Goal: Information Seeking & Learning: Learn about a topic

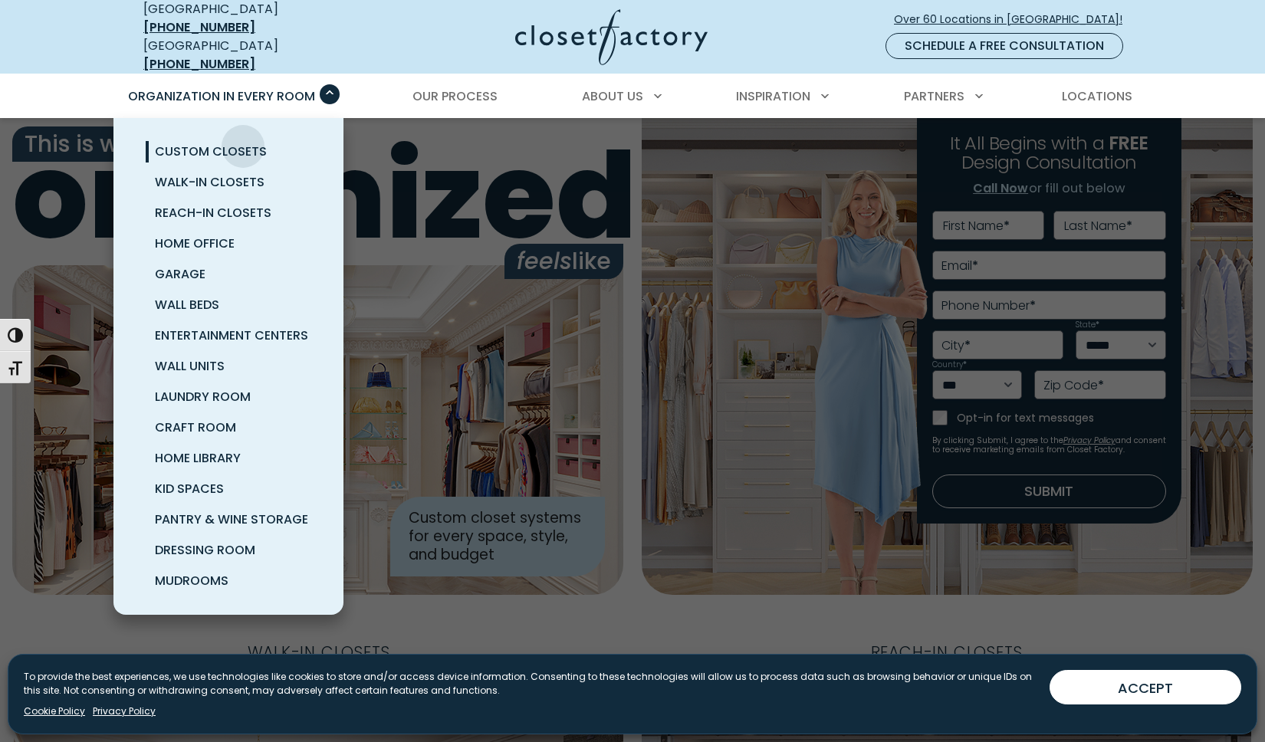
click at [243, 143] on span "Custom Closets" at bounding box center [211, 152] width 112 height 18
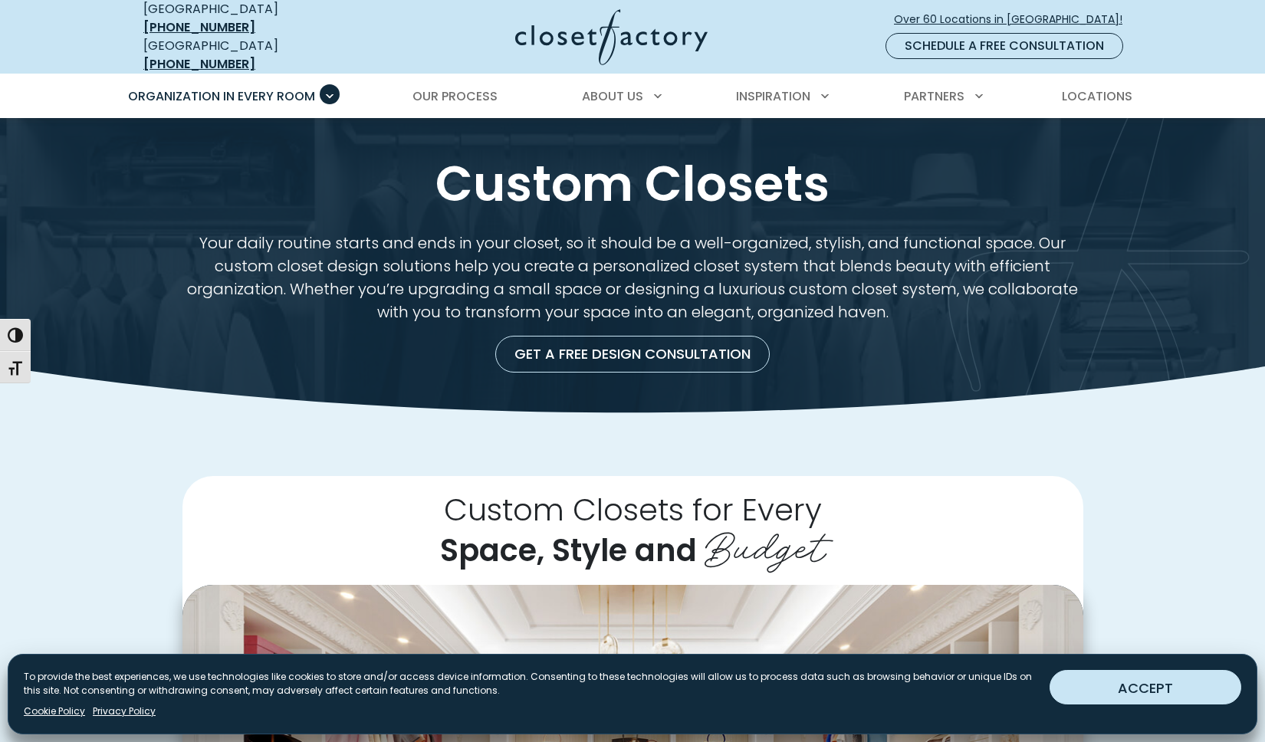
click at [1179, 675] on button "ACCEPT" at bounding box center [1145, 687] width 192 height 34
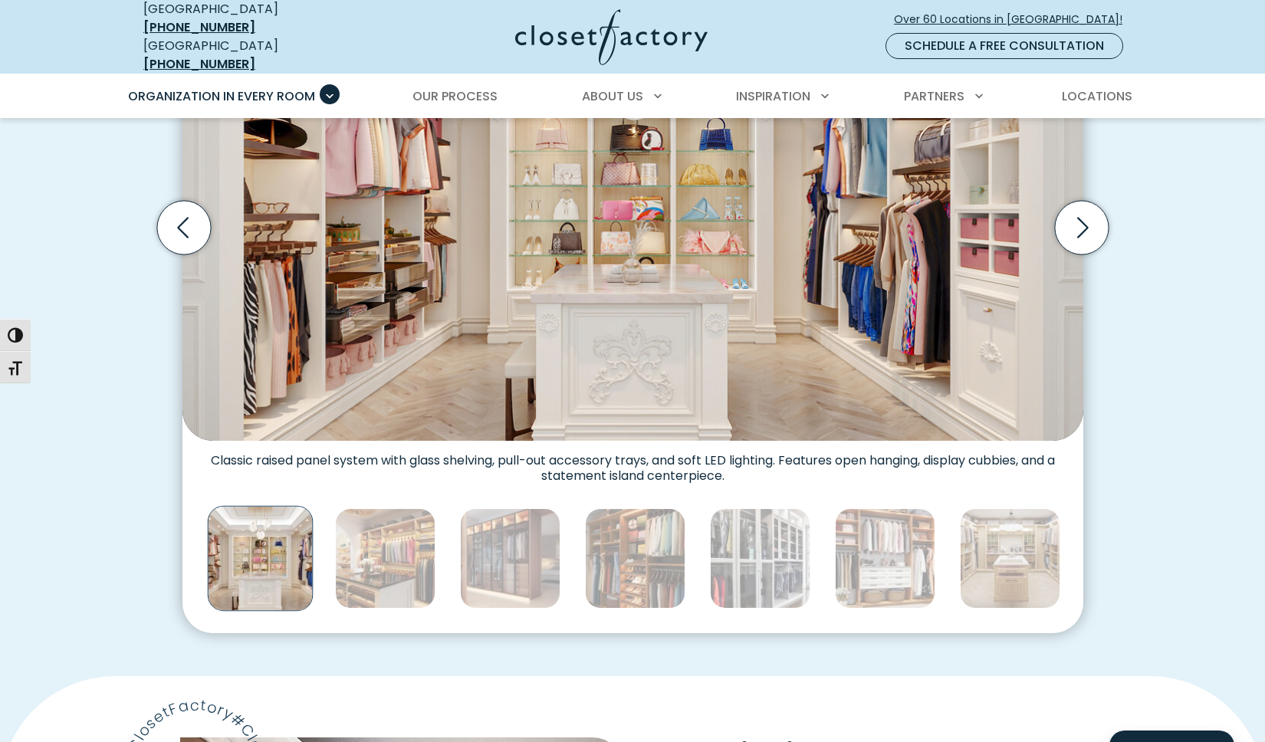
scroll to position [644, 0]
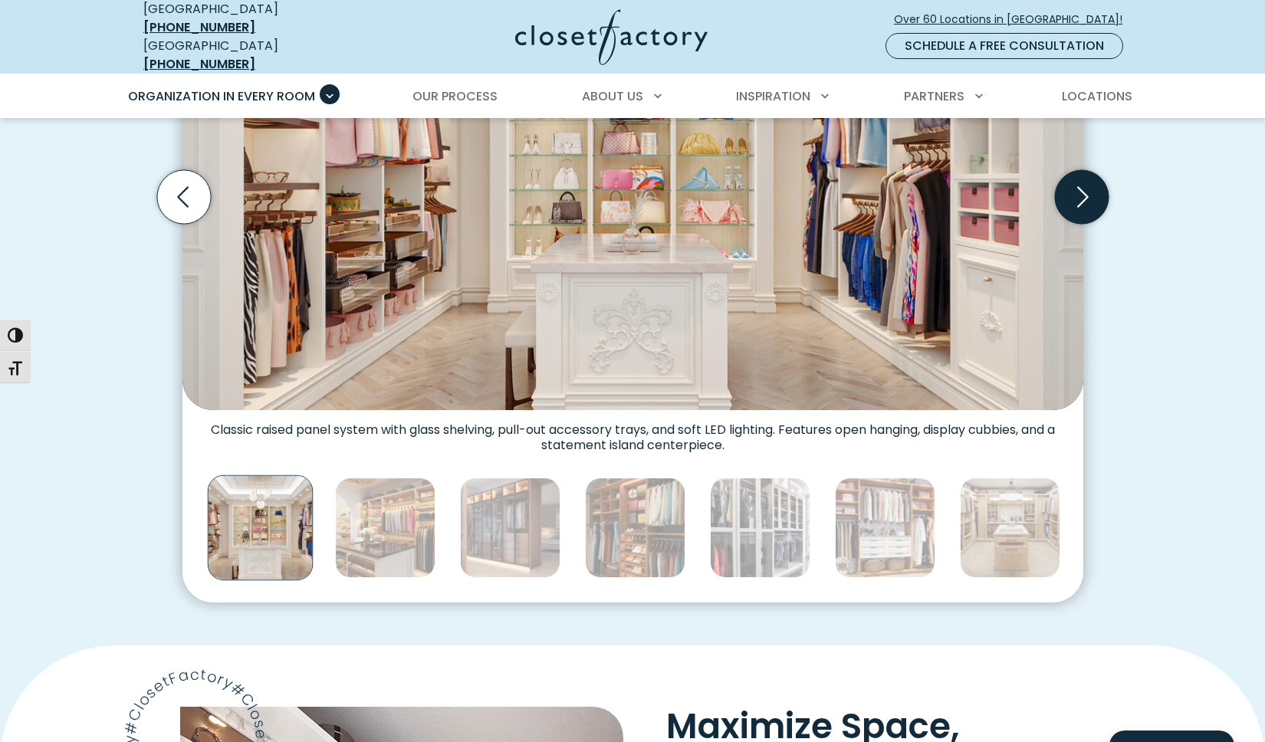
click at [1084, 176] on icon "Next slide" at bounding box center [1081, 197] width 54 height 54
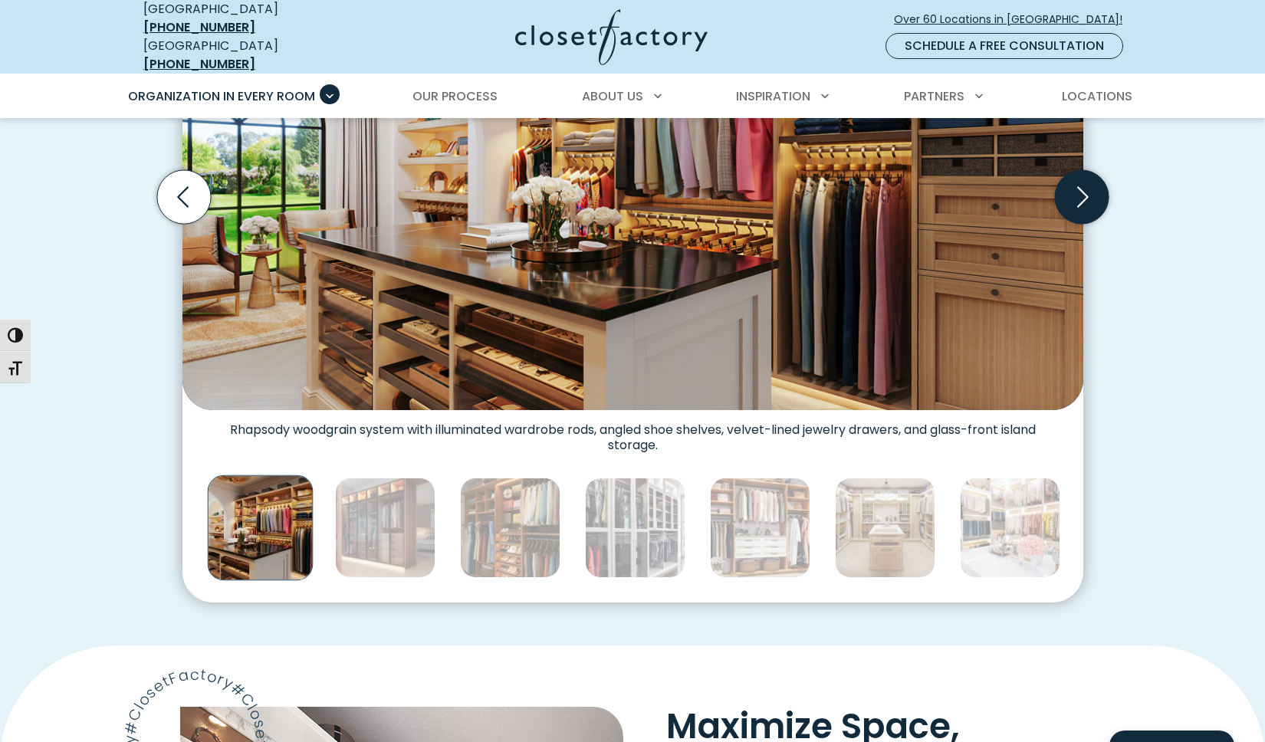
click at [1084, 176] on icon "Next slide" at bounding box center [1081, 197] width 54 height 54
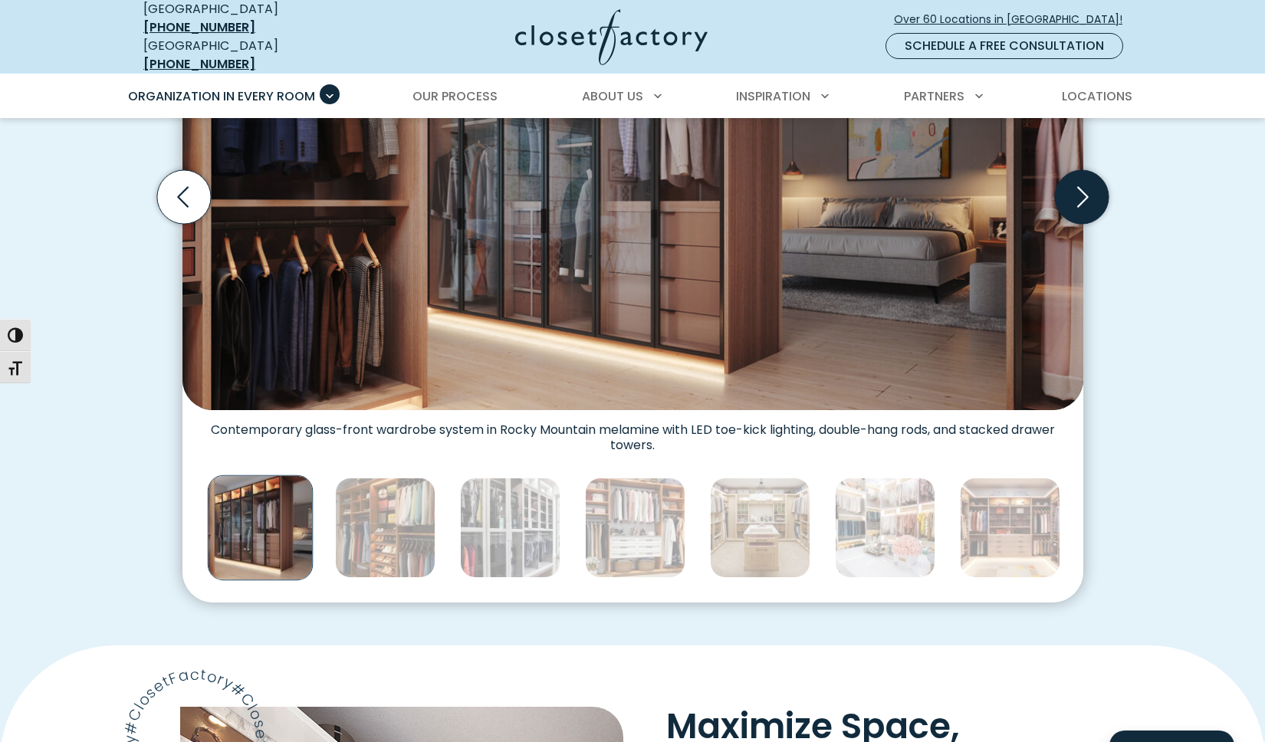
click at [1084, 176] on icon "Next slide" at bounding box center [1081, 197] width 54 height 54
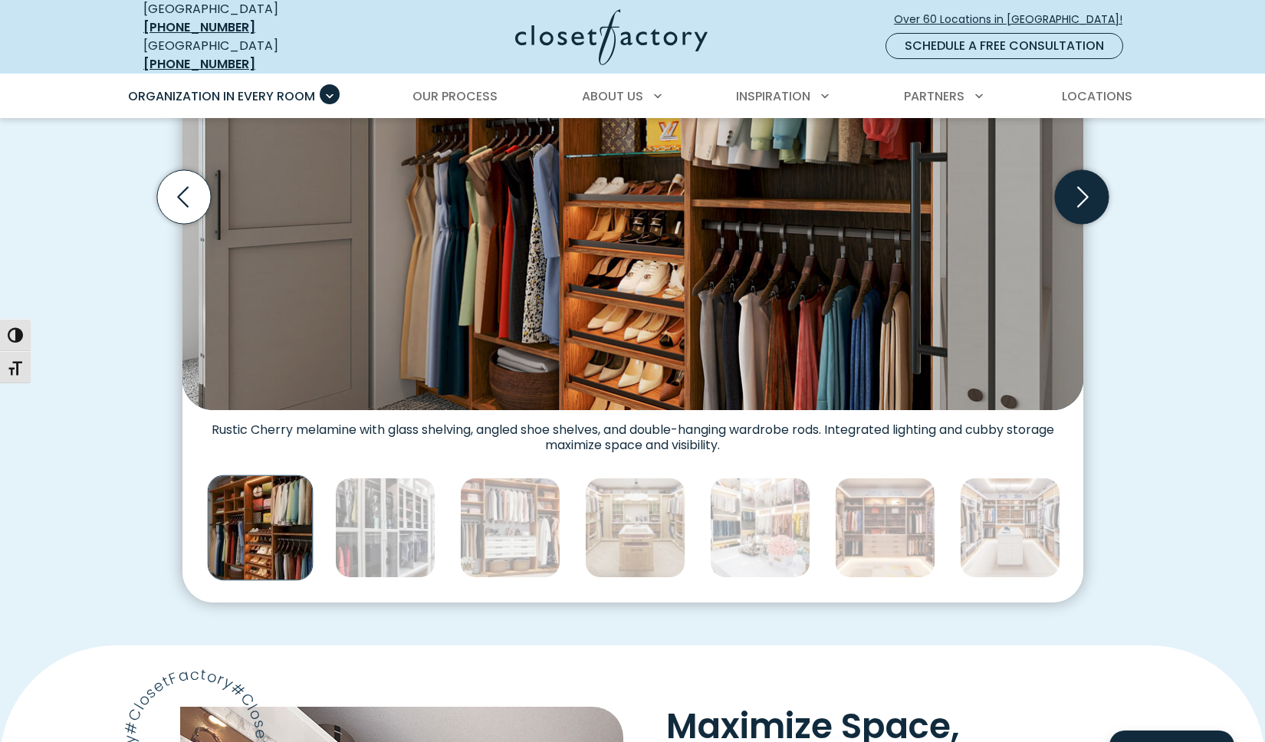
click at [1084, 176] on icon "Next slide" at bounding box center [1081, 197] width 54 height 54
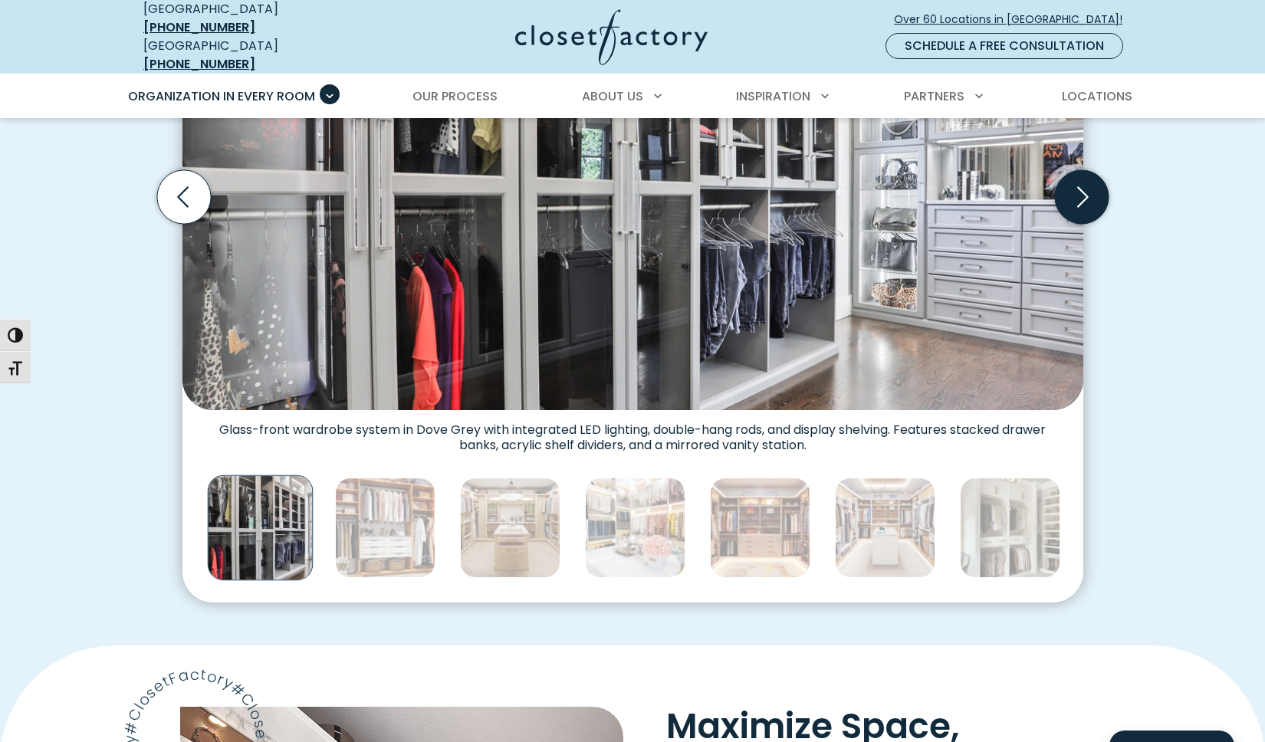
click at [1084, 178] on icon "Next slide" at bounding box center [1081, 197] width 54 height 54
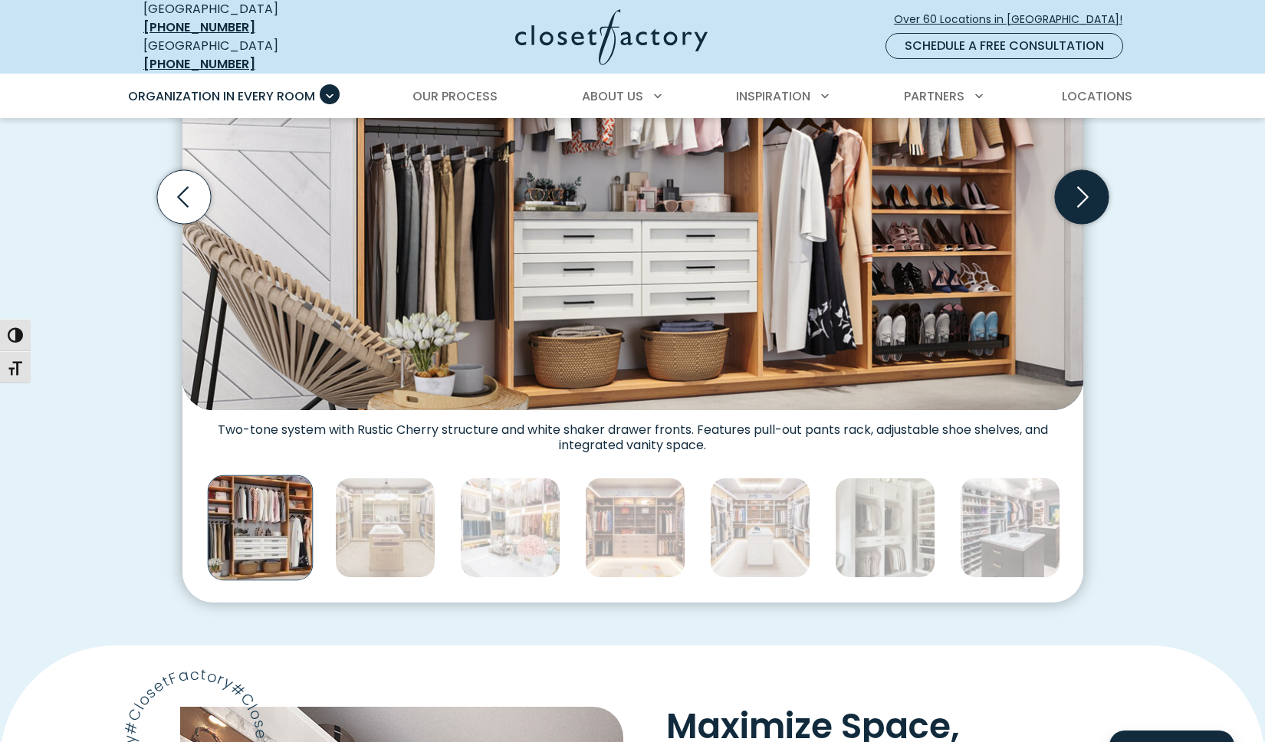
click at [1084, 179] on icon "Next slide" at bounding box center [1081, 197] width 54 height 54
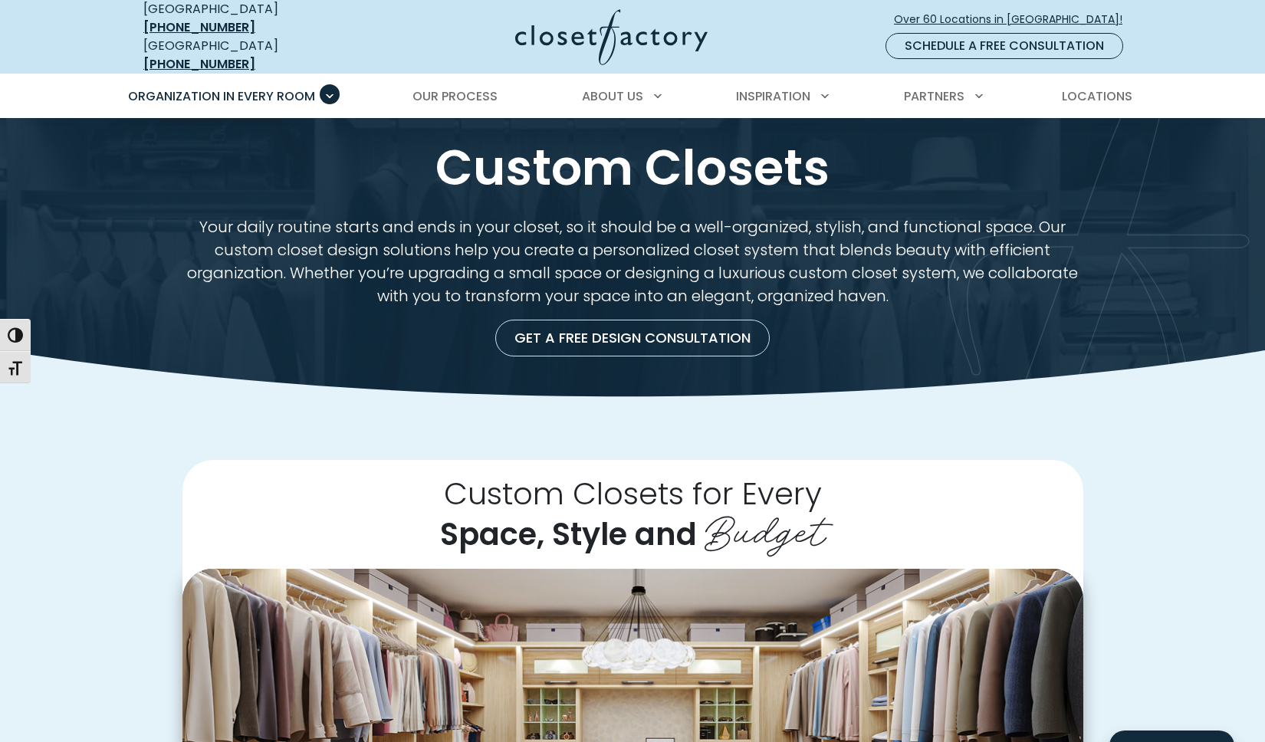
scroll to position [0, 0]
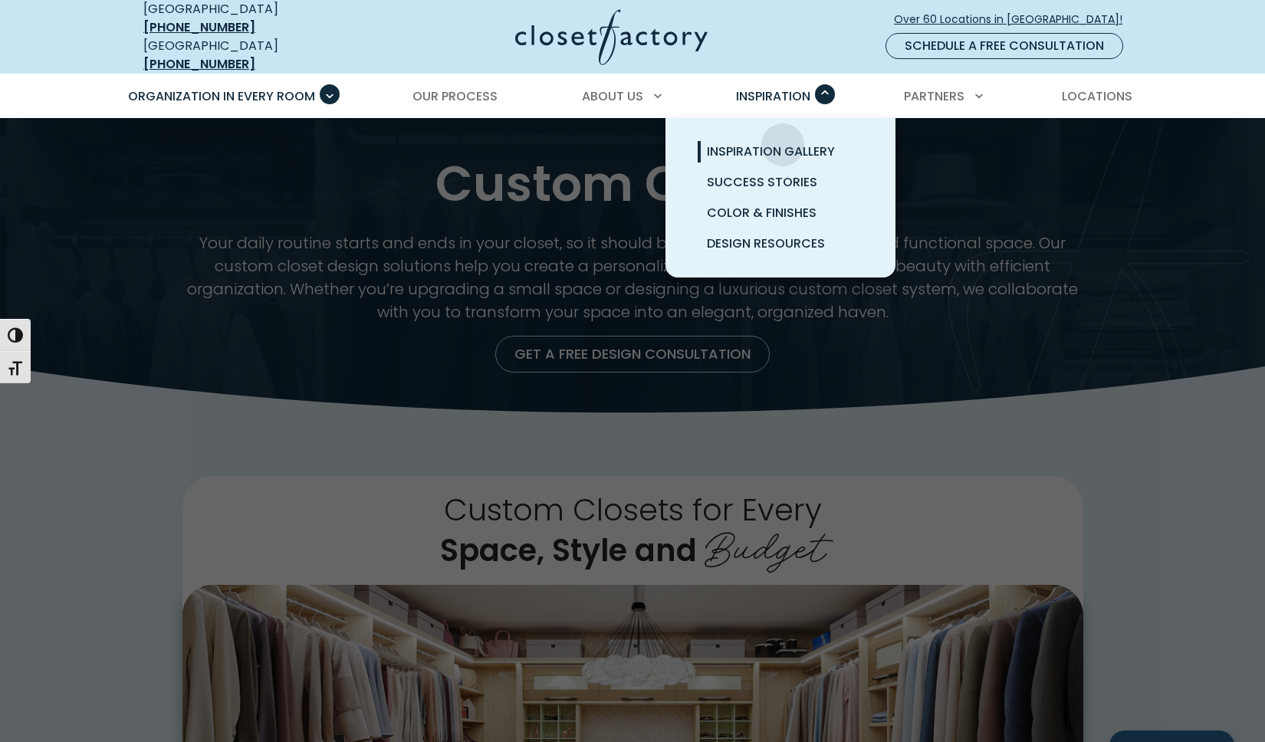
click at [782, 143] on span "Inspiration Gallery" at bounding box center [771, 152] width 128 height 18
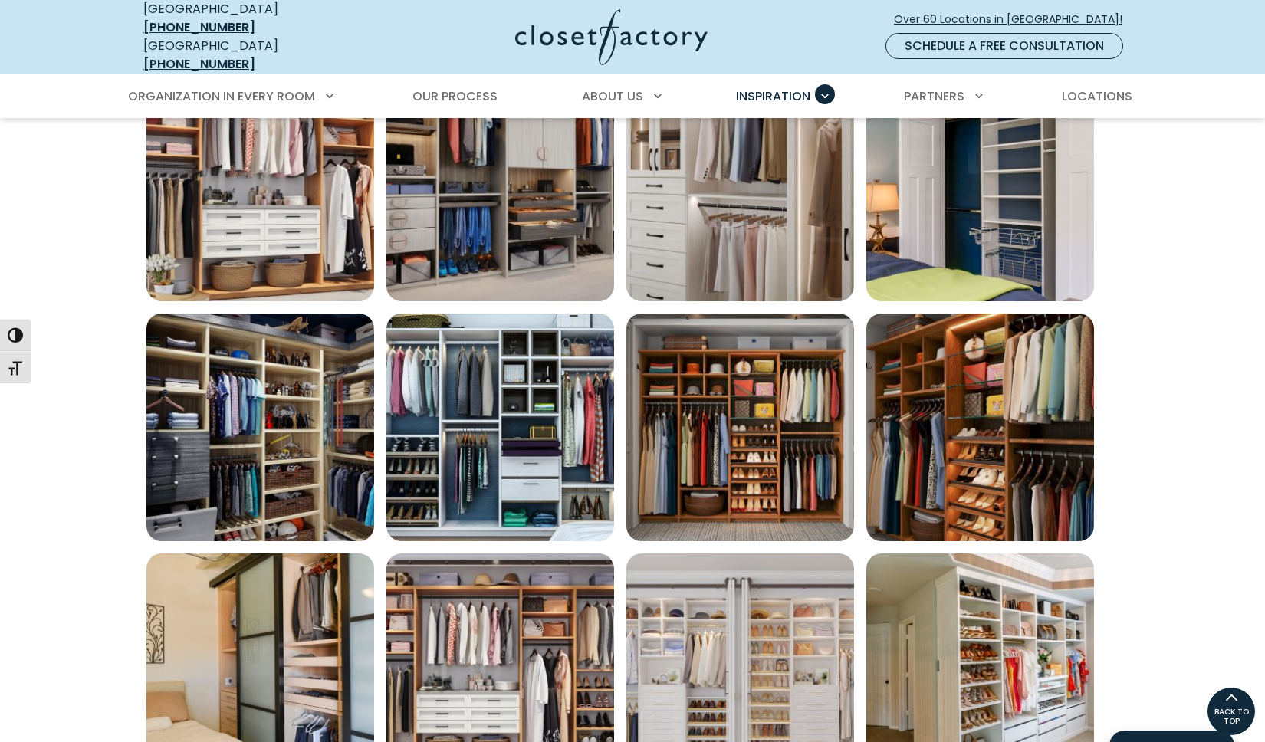
scroll to position [582, 0]
